Goal: Check status: Check status

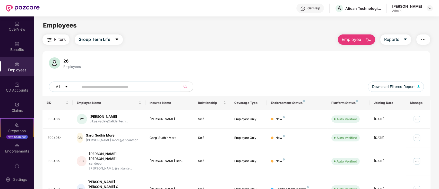
scroll to position [127, 0]
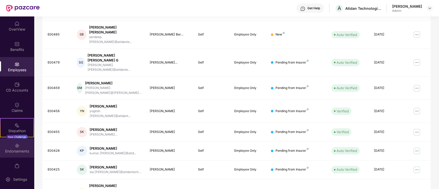
click at [12, 152] on div "Endorsements" at bounding box center [17, 151] width 34 height 5
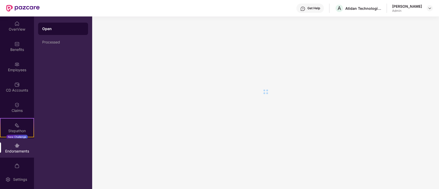
scroll to position [0, 0]
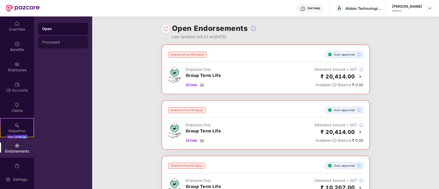
click at [49, 43] on div "Processed" at bounding box center [63, 42] width 42 height 4
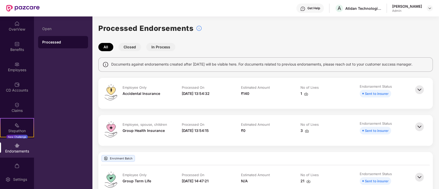
click at [420, 90] on img at bounding box center [419, 89] width 11 height 11
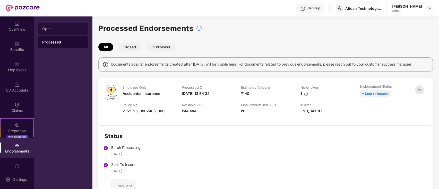
click at [58, 29] on div "Open" at bounding box center [63, 29] width 42 height 4
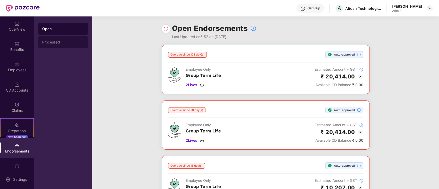
click at [60, 42] on div "Processed" at bounding box center [63, 42] width 42 height 4
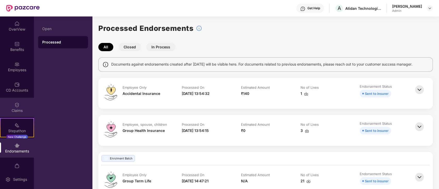
click at [20, 108] on div "Claims" at bounding box center [17, 107] width 34 height 19
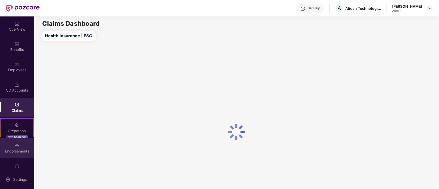
click at [20, 149] on div "Endorsements" at bounding box center [17, 151] width 34 height 5
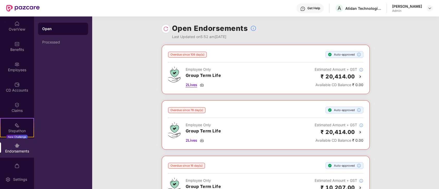
click at [195, 84] on span "2 Lives" at bounding box center [192, 85] width 12 height 6
click at [55, 46] on div "Processed" at bounding box center [63, 42] width 50 height 12
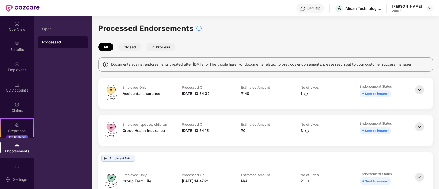
click at [420, 92] on img at bounding box center [419, 89] width 11 height 11
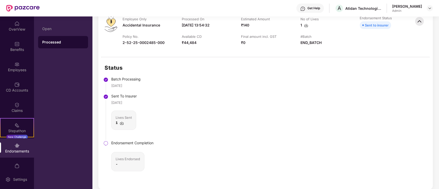
scroll to position [103, 0]
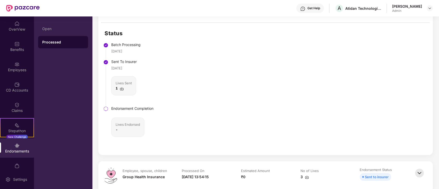
click at [121, 87] on img at bounding box center [122, 89] width 4 height 4
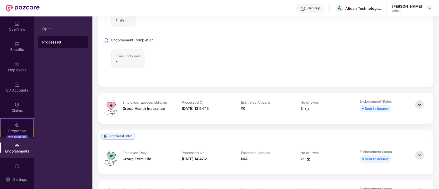
scroll to position [0, 0]
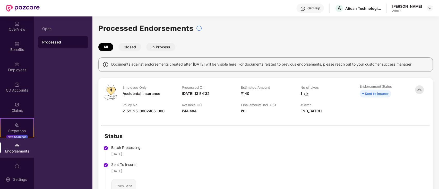
click at [417, 86] on img at bounding box center [419, 89] width 11 height 11
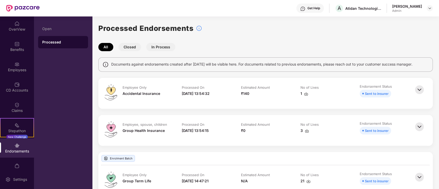
click at [419, 89] on img at bounding box center [419, 89] width 11 height 11
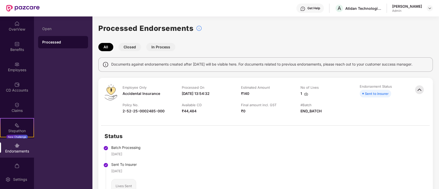
click at [303, 95] on div "1" at bounding box center [304, 94] width 8 height 6
click at [419, 90] on img at bounding box center [419, 89] width 11 height 11
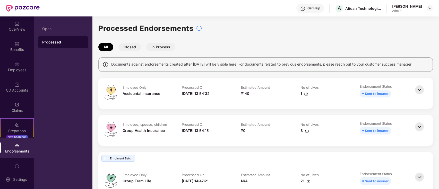
click at [419, 90] on img at bounding box center [419, 89] width 11 height 11
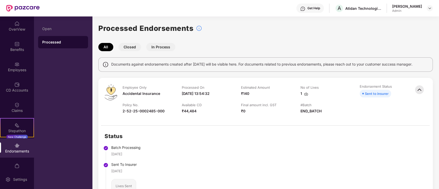
scroll to position [68, 0]
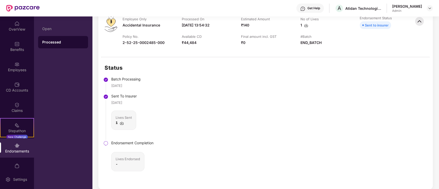
click at [117, 163] on b "-" at bounding box center [117, 164] width 2 height 4
click at [116, 146] on div "Endorsement Completion Lives Endorsed -" at bounding box center [132, 155] width 42 height 31
click at [106, 141] on img at bounding box center [105, 143] width 5 height 5
click at [179, 141] on div "Status Batch Processing [DATE] Sent To Insurer [DATE] Lives Sent 1 Endorsement …" at bounding box center [265, 123] width 334 height 132
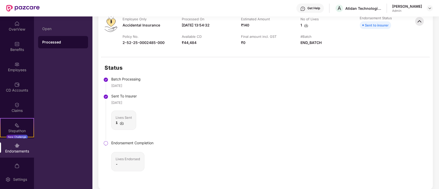
scroll to position [137, 0]
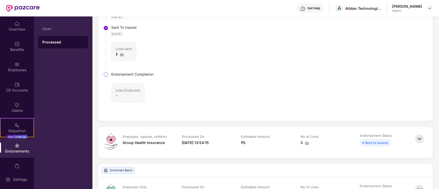
click at [414, 140] on img at bounding box center [419, 138] width 11 height 11
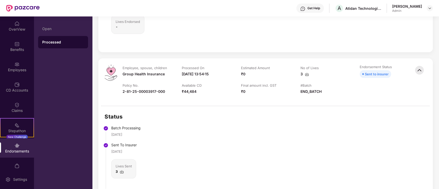
scroll to position [240, 0]
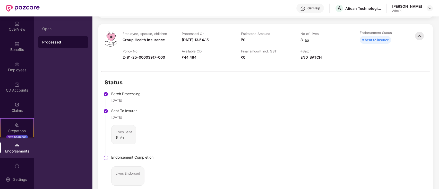
click at [122, 137] on img at bounding box center [122, 138] width 4 height 4
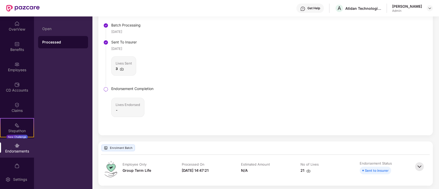
click at [118, 111] on div "-" at bounding box center [128, 110] width 24 height 5
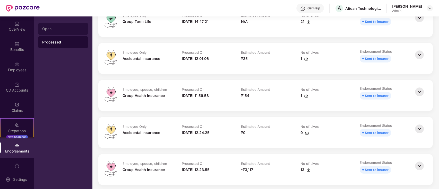
click at [63, 27] on div "Open" at bounding box center [63, 29] width 42 height 4
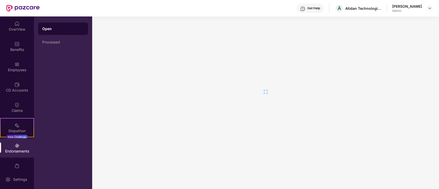
scroll to position [0, 0]
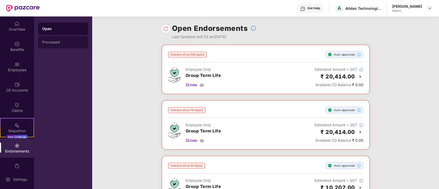
click at [59, 45] on div "Processed" at bounding box center [63, 42] width 50 height 12
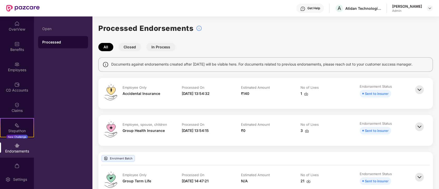
click at [418, 88] on img at bounding box center [419, 89] width 11 height 11
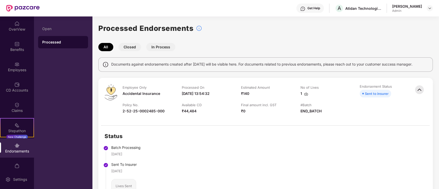
scroll to position [103, 0]
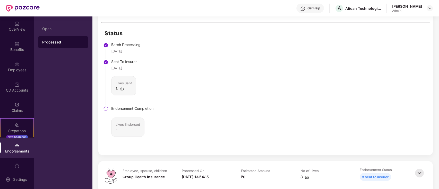
click at [106, 110] on img at bounding box center [105, 108] width 5 height 5
click at [225, 134] on div "Status Batch Processing [DATE] Sent To Insurer [DATE] Lives Sent 1 Endorsement …" at bounding box center [265, 89] width 334 height 132
click at [260, 63] on div "Status Batch Processing [DATE] Sent To Insurer [DATE] Lives Sent 1 Endorsement …" at bounding box center [265, 89] width 334 height 132
